Goal: Task Accomplishment & Management: Manage account settings

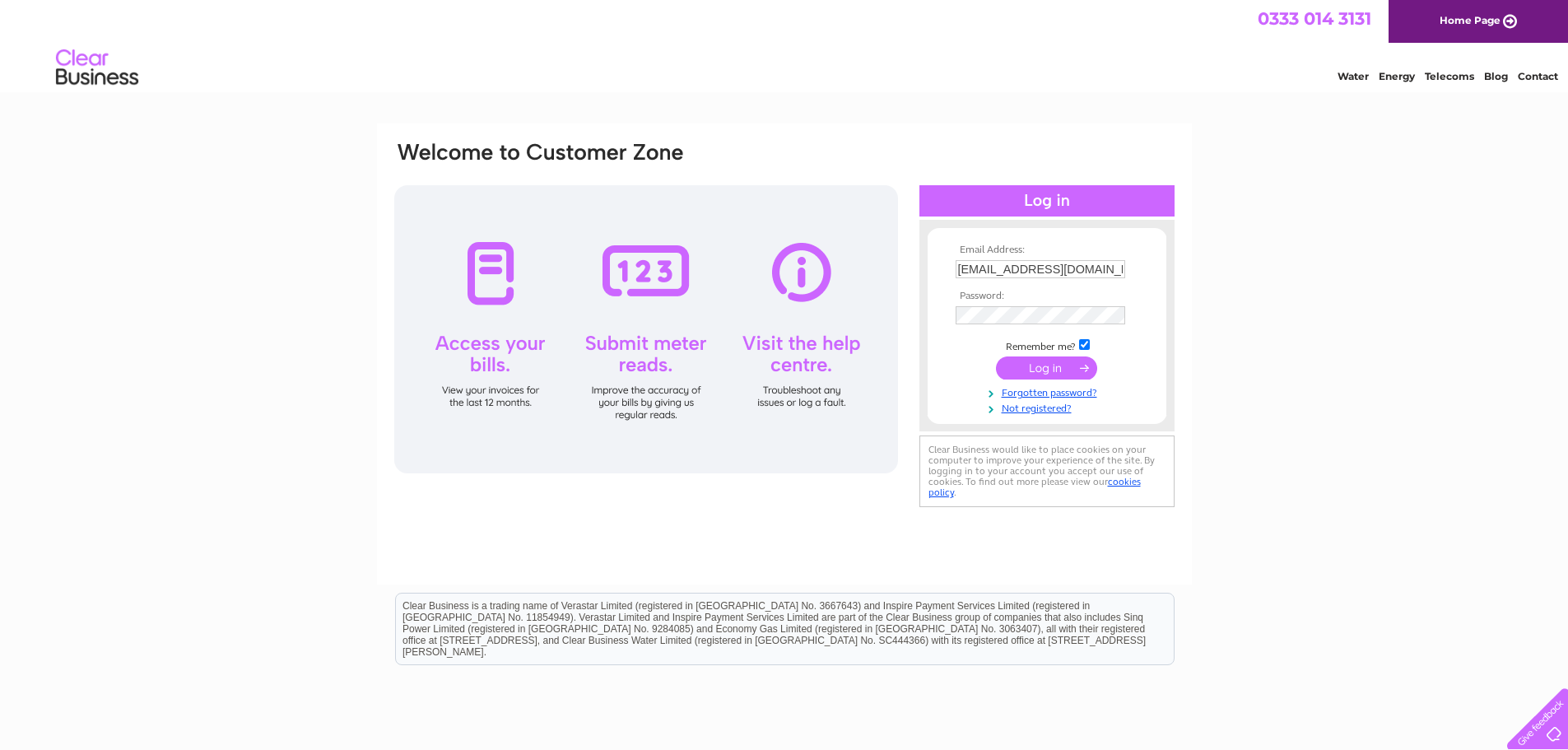
click at [1049, 369] on input "submit" at bounding box center [1047, 368] width 101 height 23
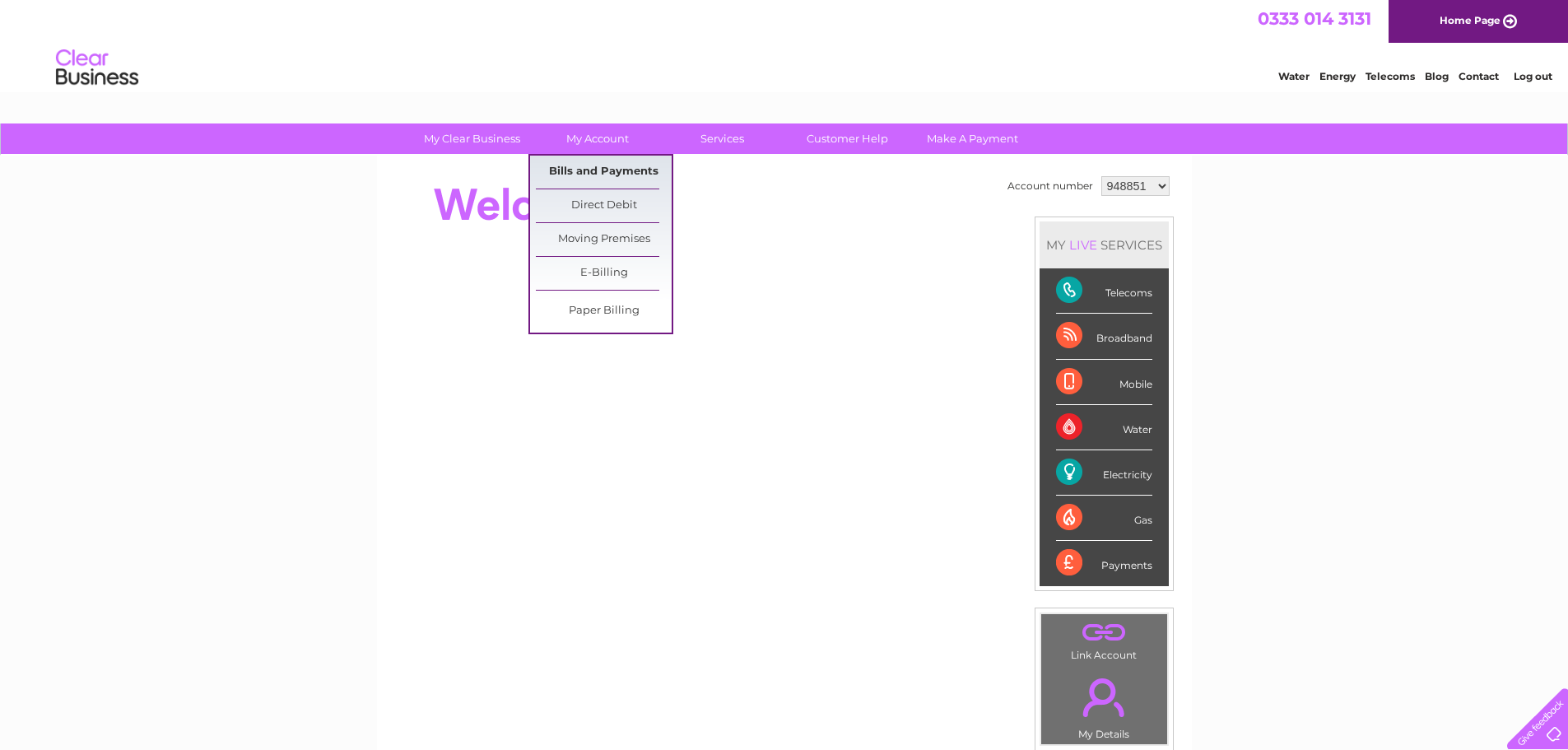
click at [601, 164] on link "Bills and Payments" at bounding box center [604, 172] width 136 height 33
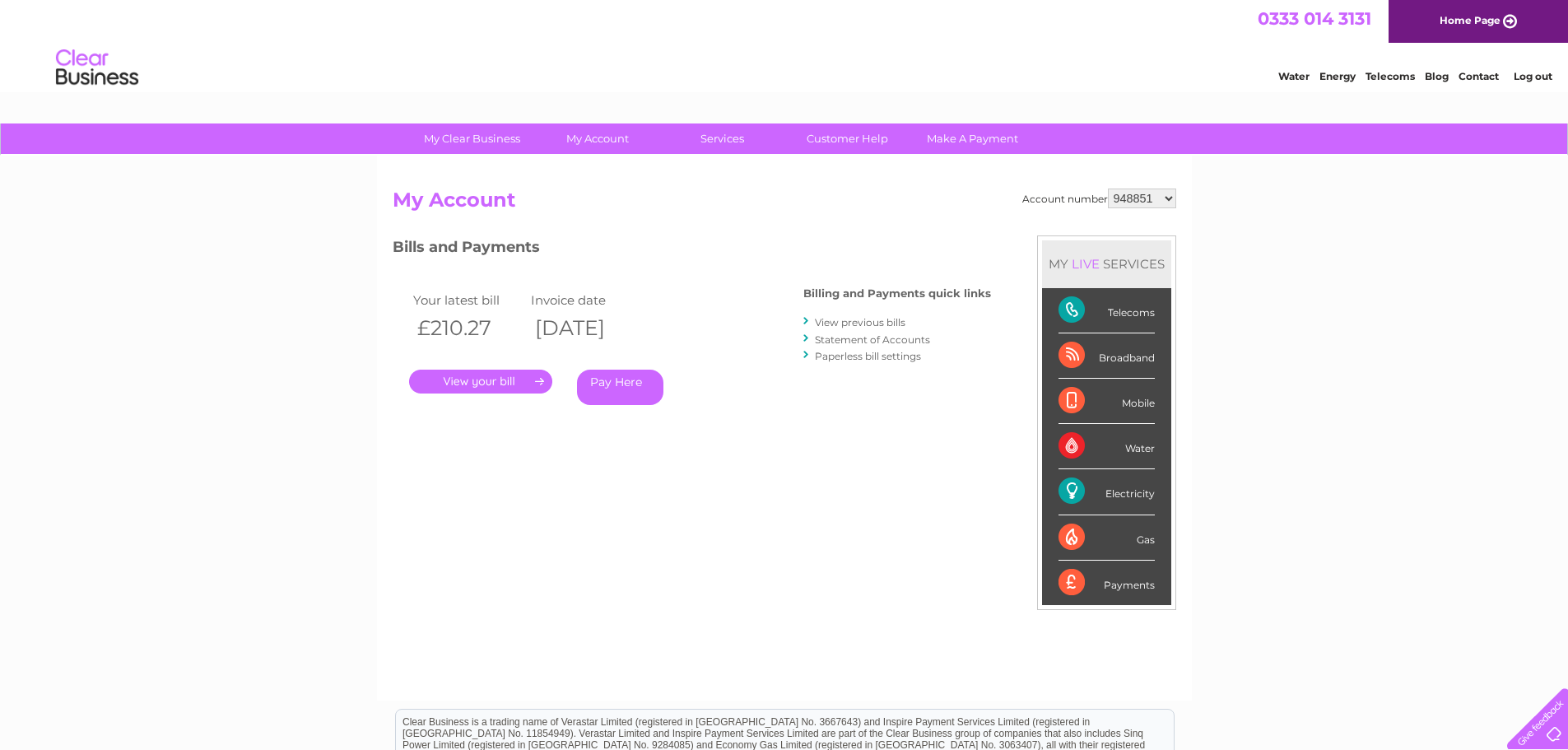
click at [1172, 197] on select "948851 3022859" at bounding box center [1142, 198] width 68 height 20
select select "3022859"
click at [1108, 188] on select "948851 3022859" at bounding box center [1142, 198] width 68 height 20
click at [495, 378] on link "." at bounding box center [481, 381] width 143 height 23
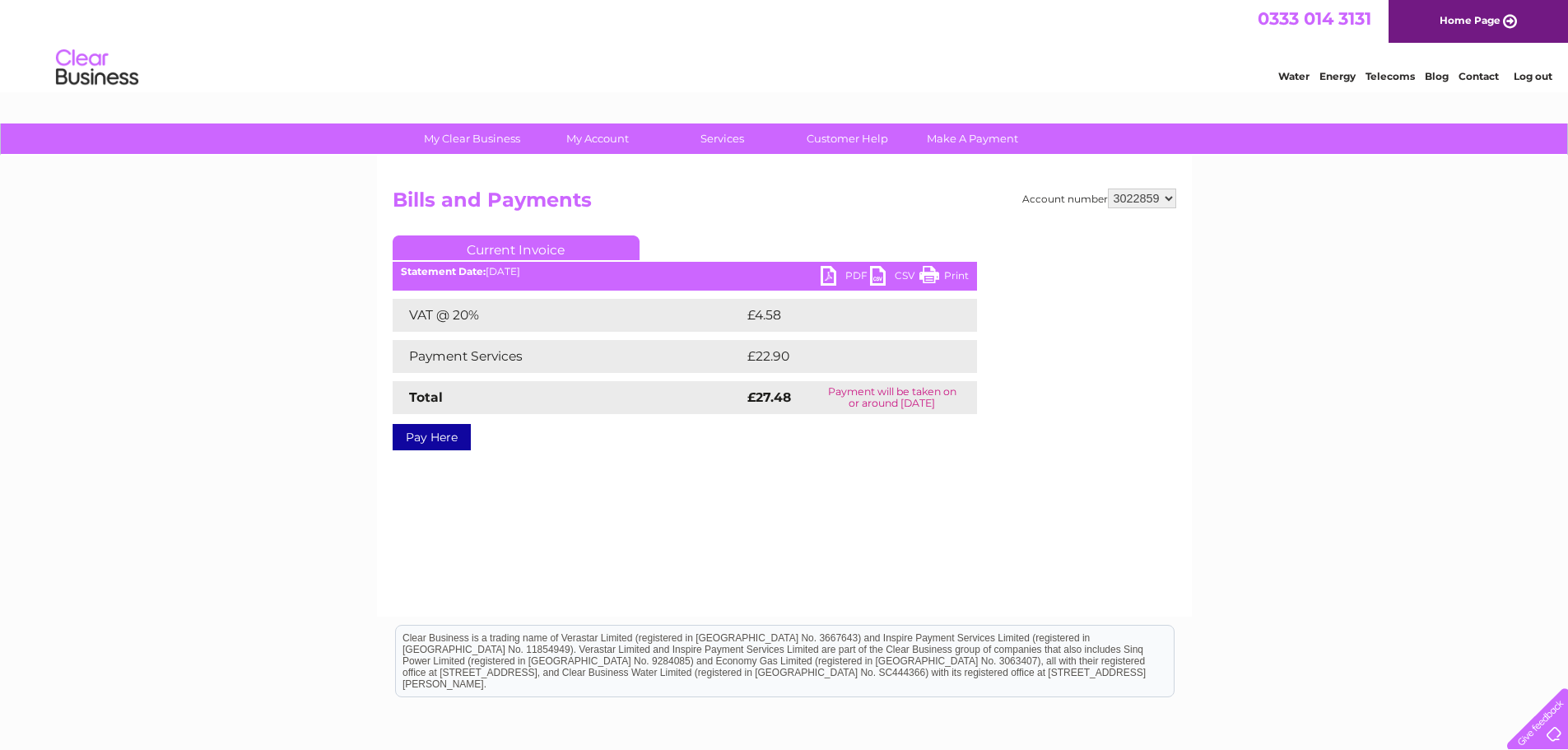
click at [829, 279] on link "PDF" at bounding box center [845, 278] width 50 height 23
click at [1172, 197] on select "948851 3022859" at bounding box center [1142, 198] width 68 height 20
select select "948851"
click at [1108, 188] on select "948851 3022859" at bounding box center [1142, 198] width 68 height 20
